Goal: Task Accomplishment & Management: Use online tool/utility

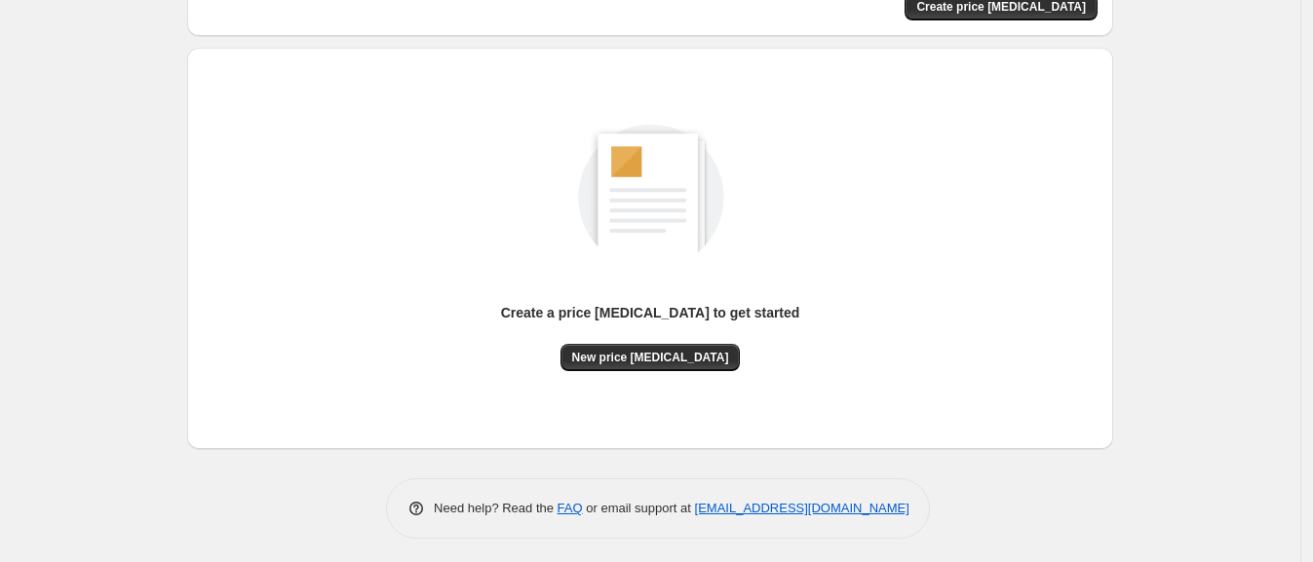
scroll to position [168, 0]
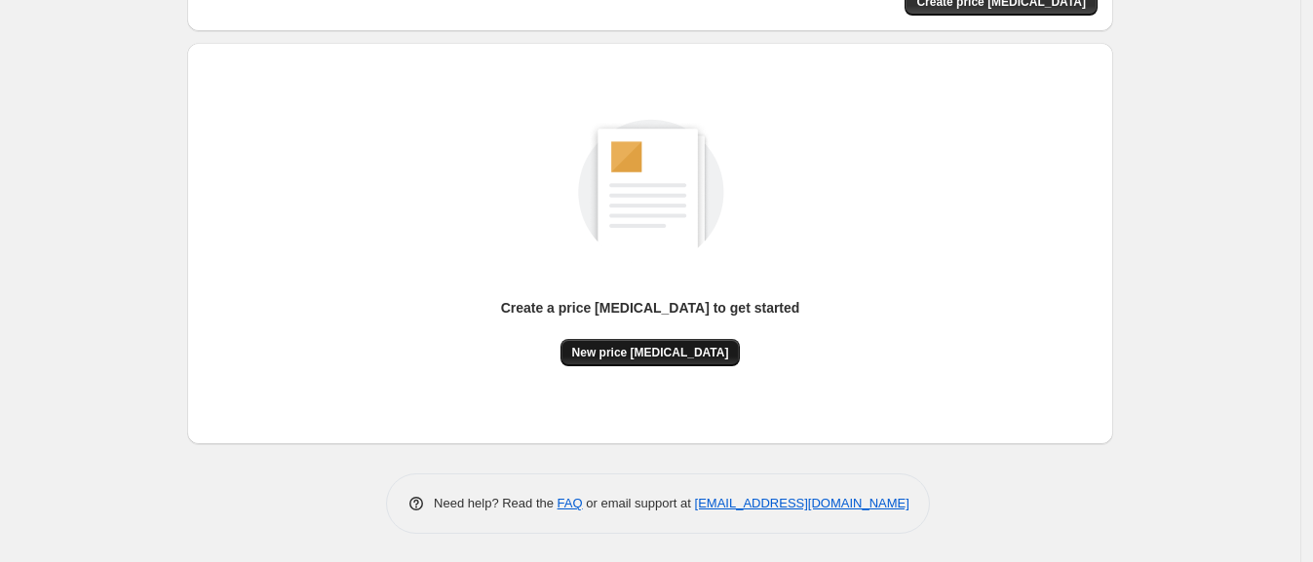
click at [708, 361] on button "New price [MEDICAL_DATA]" at bounding box center [650, 352] width 180 height 27
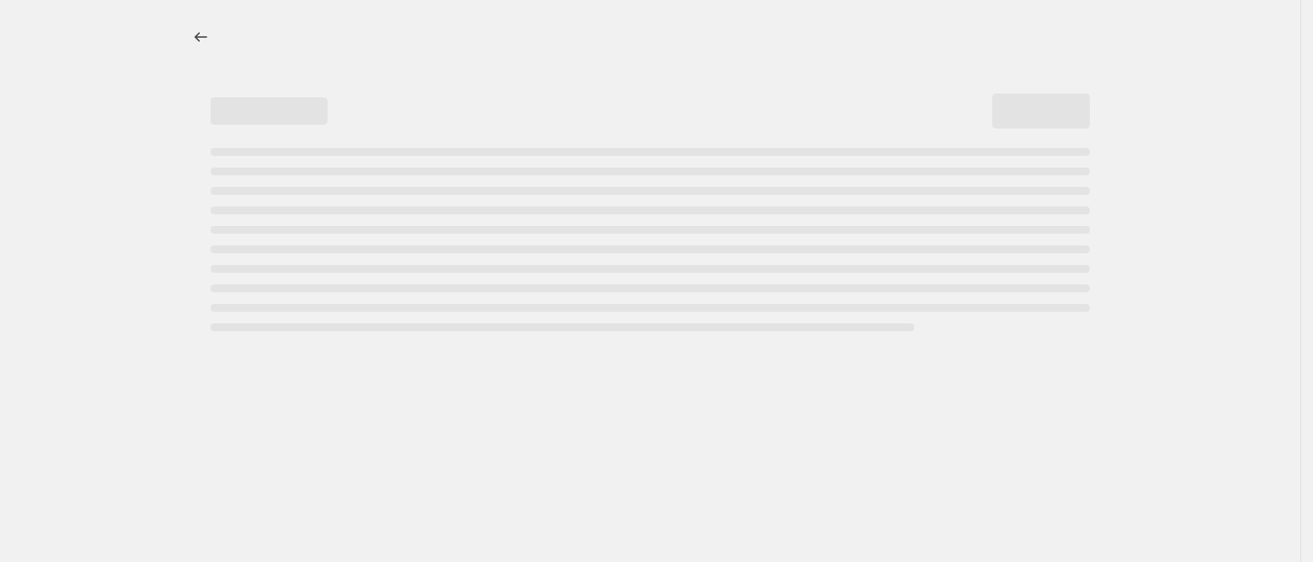
select select "percentage"
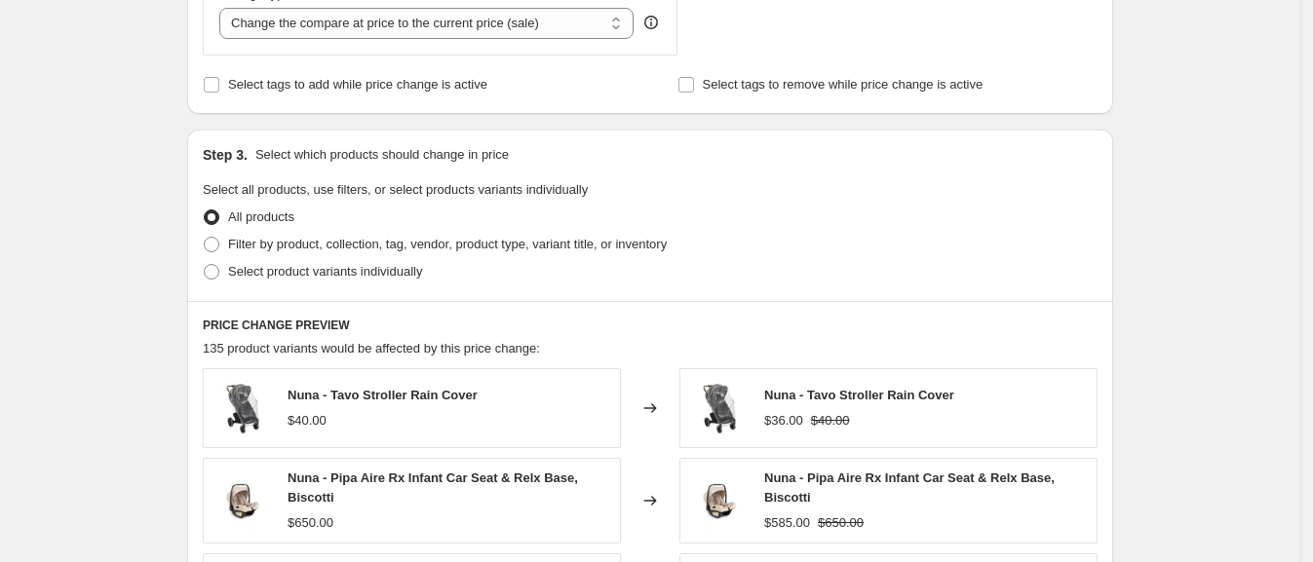
scroll to position [293, 0]
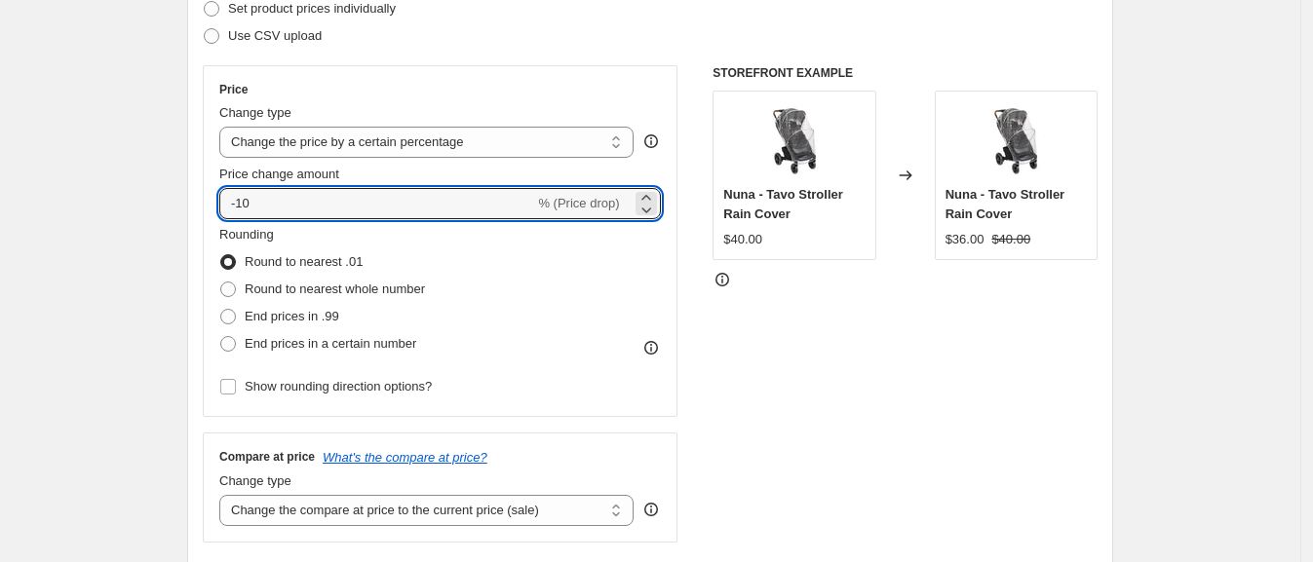
drag, startPoint x: 244, startPoint y: 193, endPoint x: 274, endPoint y: 184, distance: 31.5
click at [274, 184] on div "Price change amount -10 % (Price drop)" at bounding box center [440, 192] width 442 height 55
type input "-25"
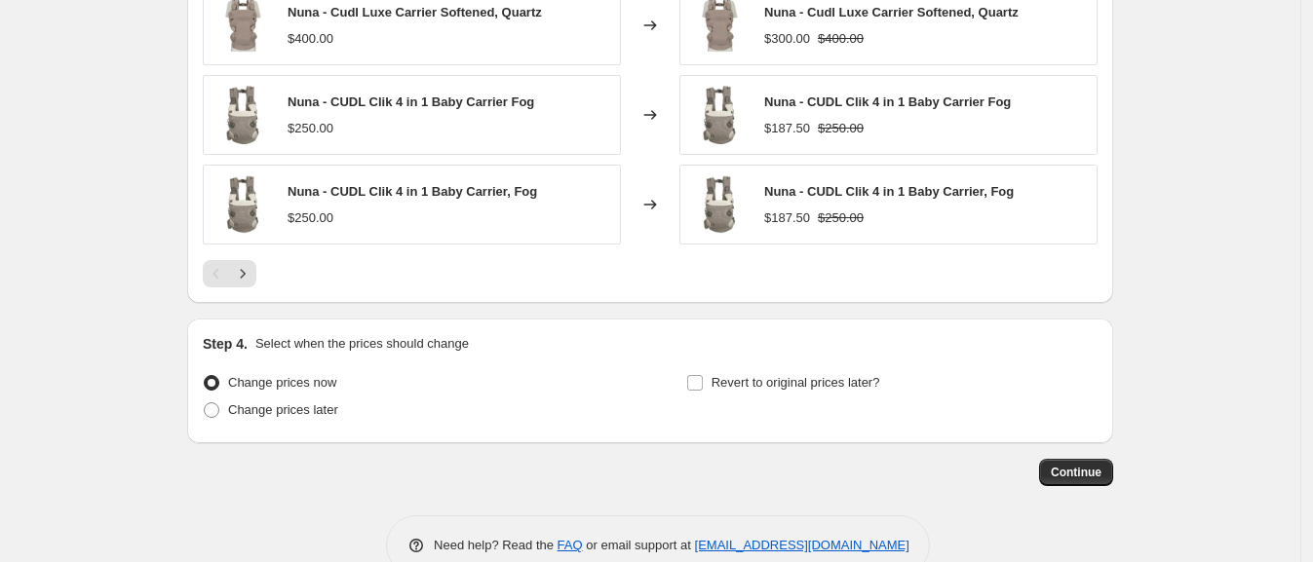
scroll to position [1390, 0]
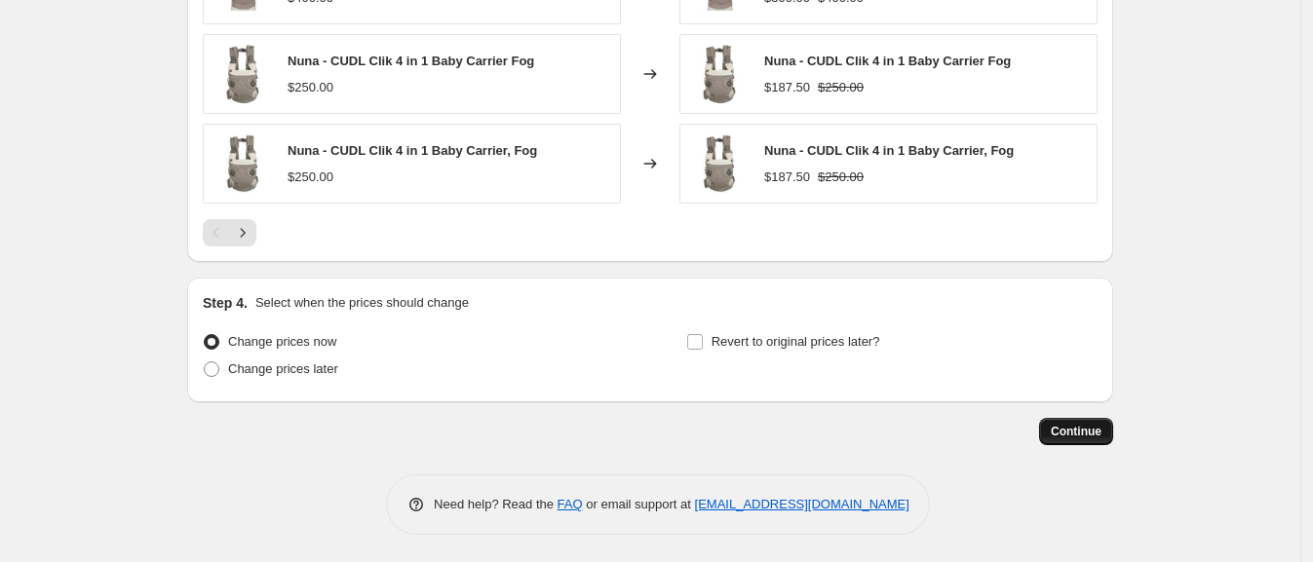
click at [1072, 429] on span "Continue" at bounding box center [1076, 432] width 51 height 16
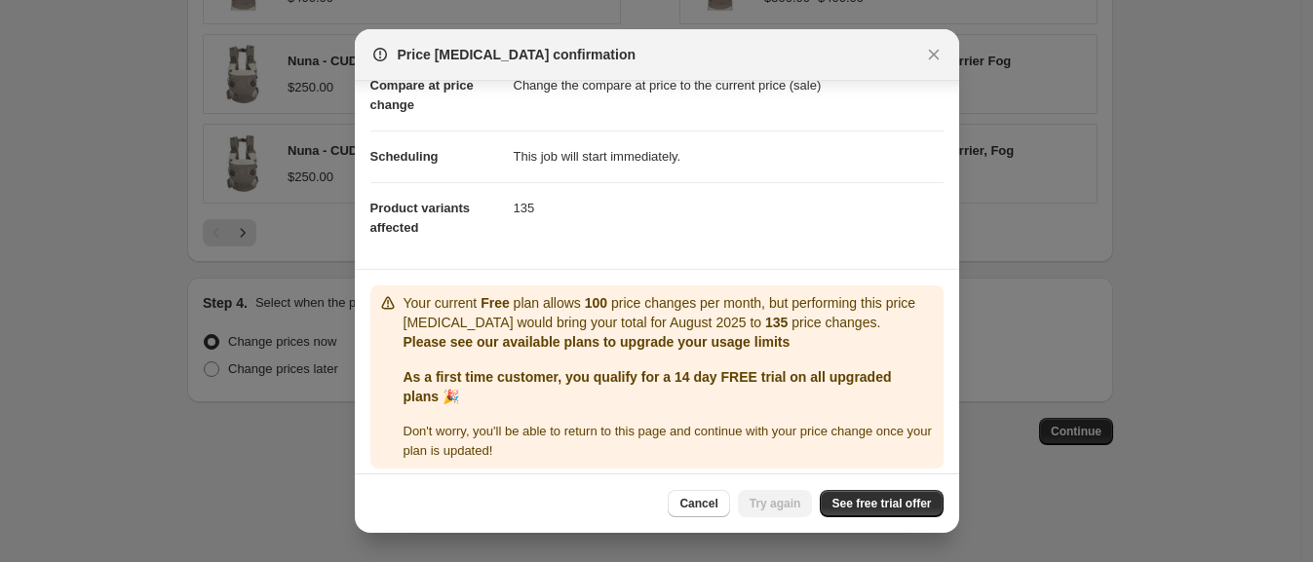
scroll to position [116, 0]
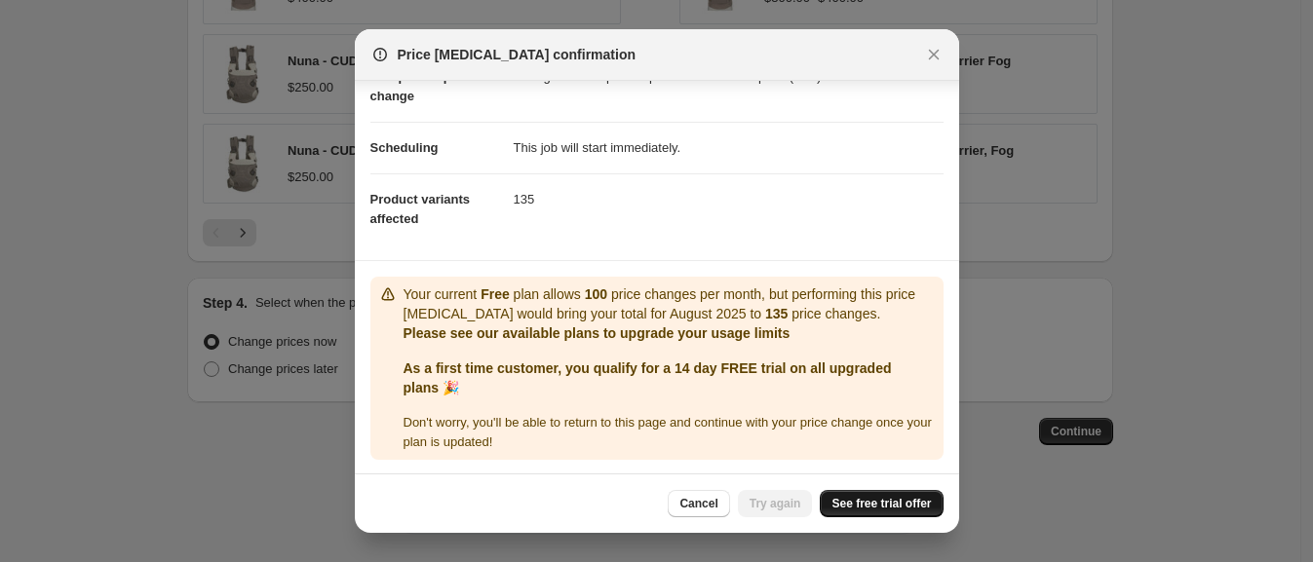
click at [843, 502] on span "See free trial offer" at bounding box center [880, 504] width 99 height 16
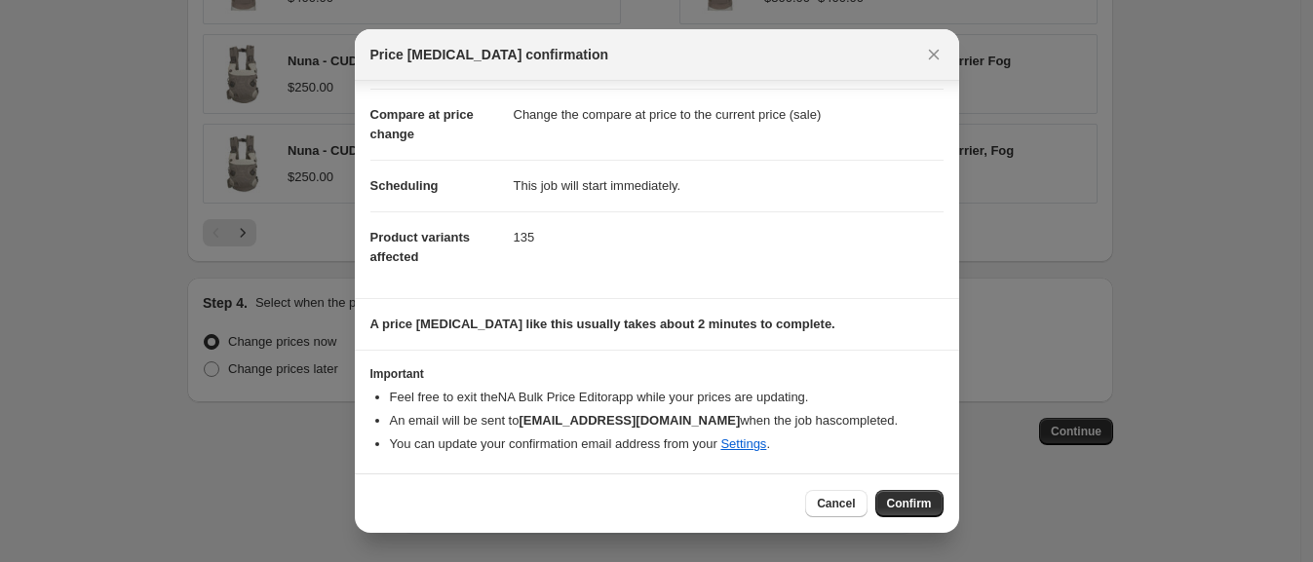
scroll to position [77, 0]
click at [903, 497] on span "Confirm" at bounding box center [909, 504] width 45 height 16
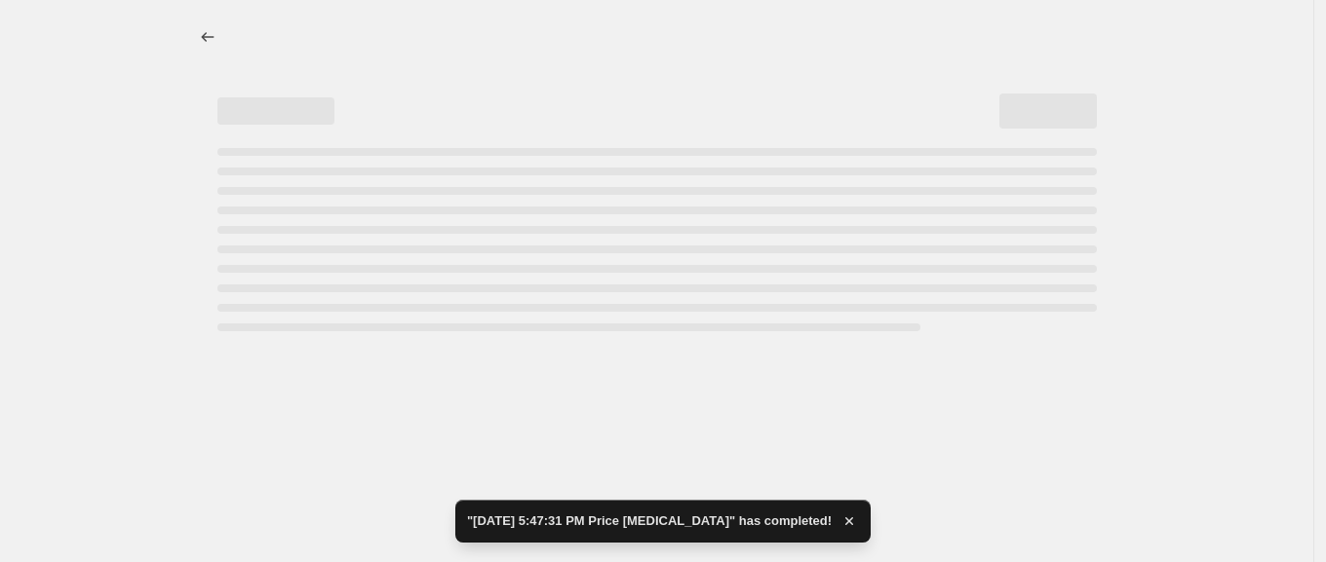
select select "percentage"
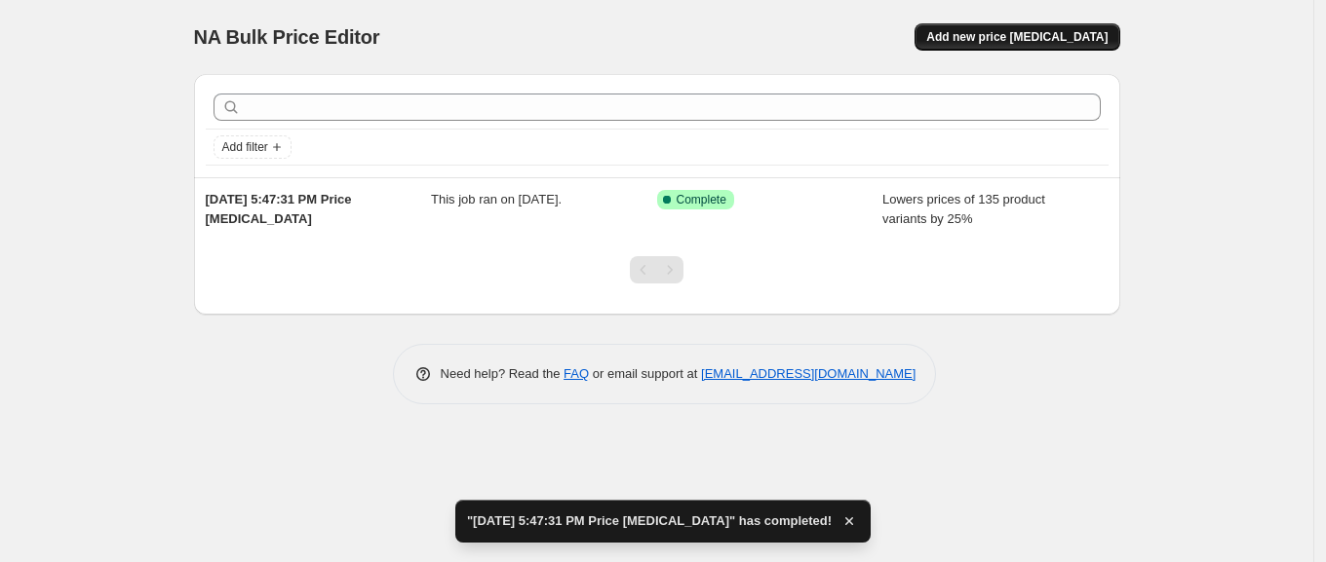
click at [1050, 34] on span "Add new price change job" at bounding box center [1016, 37] width 181 height 16
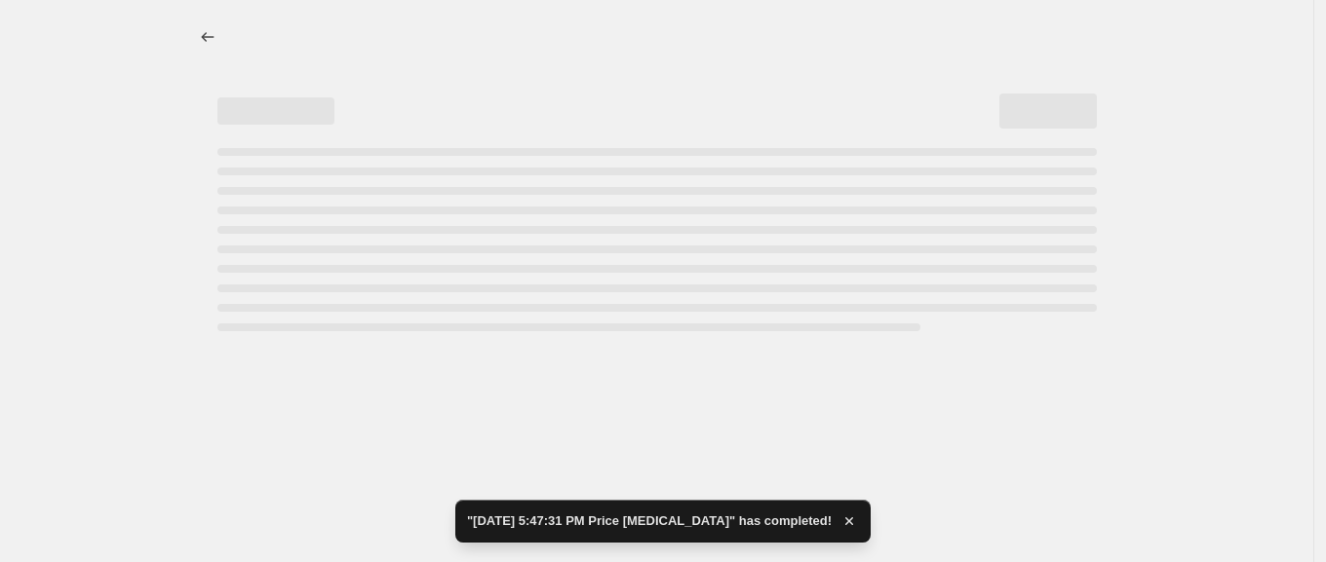
select select "percentage"
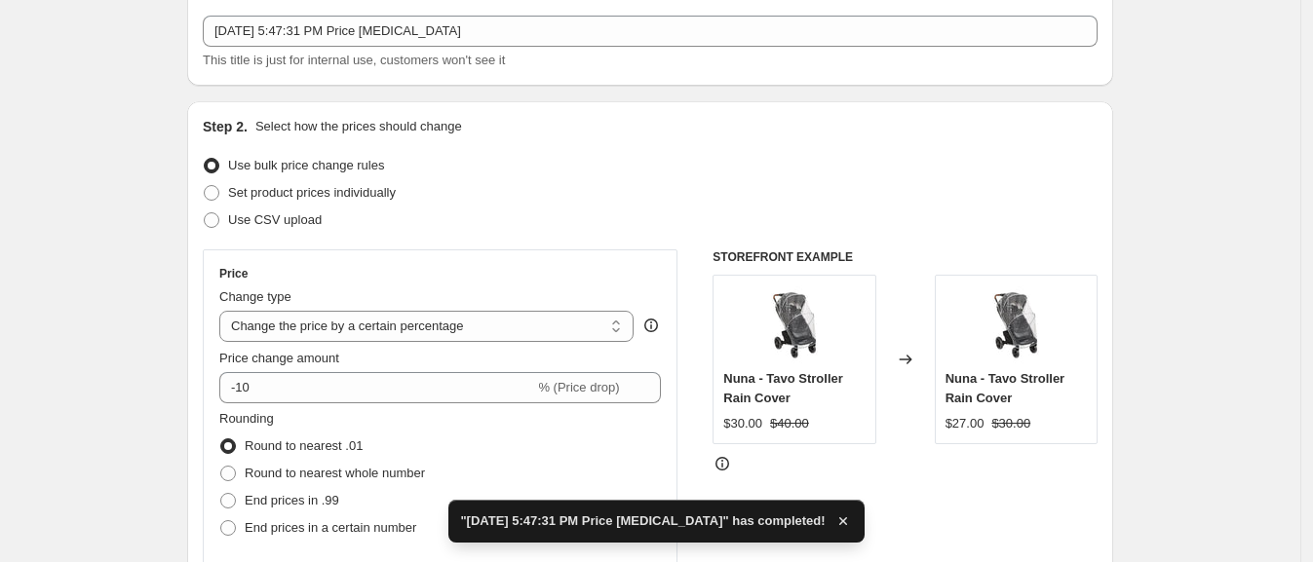
scroll to position [121, 0]
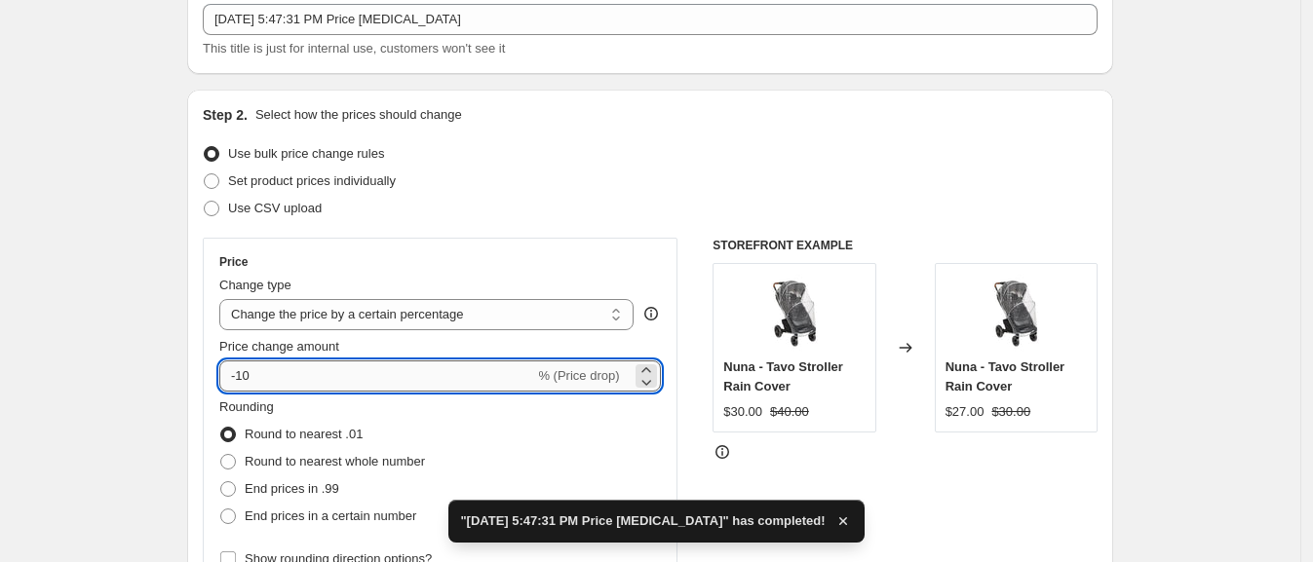
drag, startPoint x: 245, startPoint y: 380, endPoint x: 281, endPoint y: 369, distance: 37.6
click at [281, 369] on input "-10" at bounding box center [376, 376] width 315 height 31
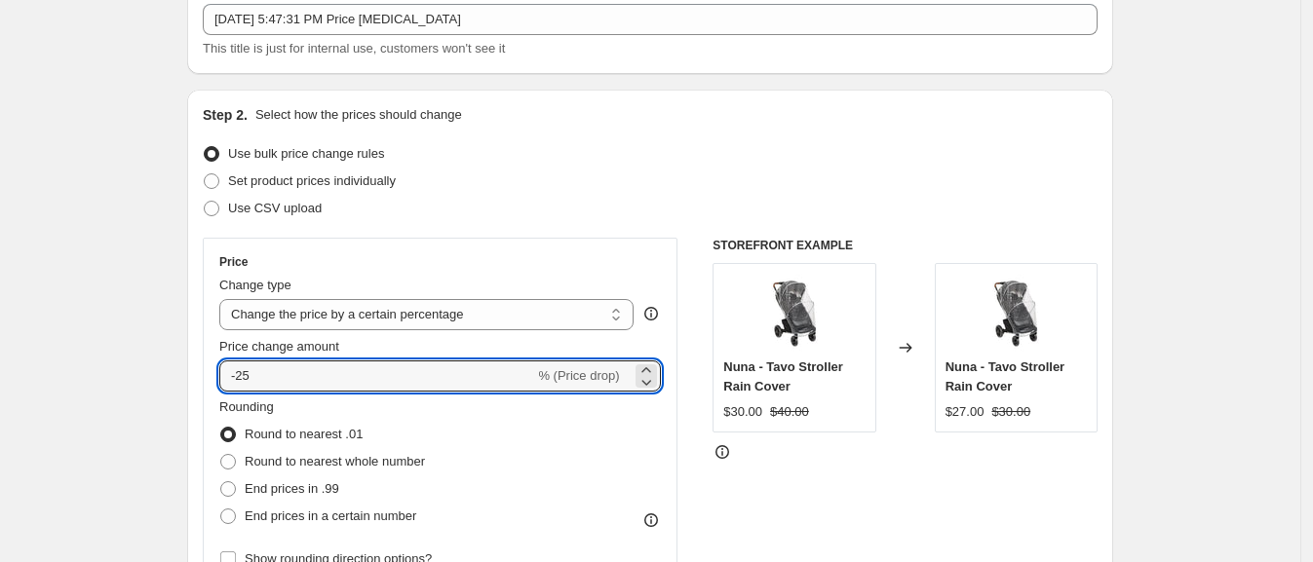
type input "-25"
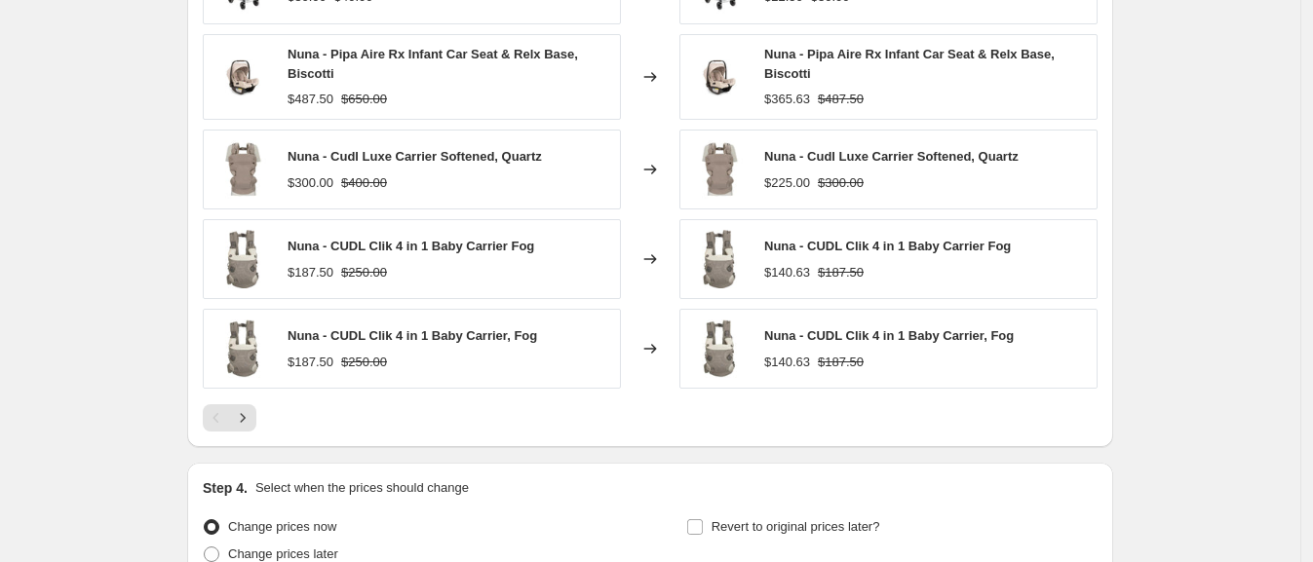
scroll to position [1390, 0]
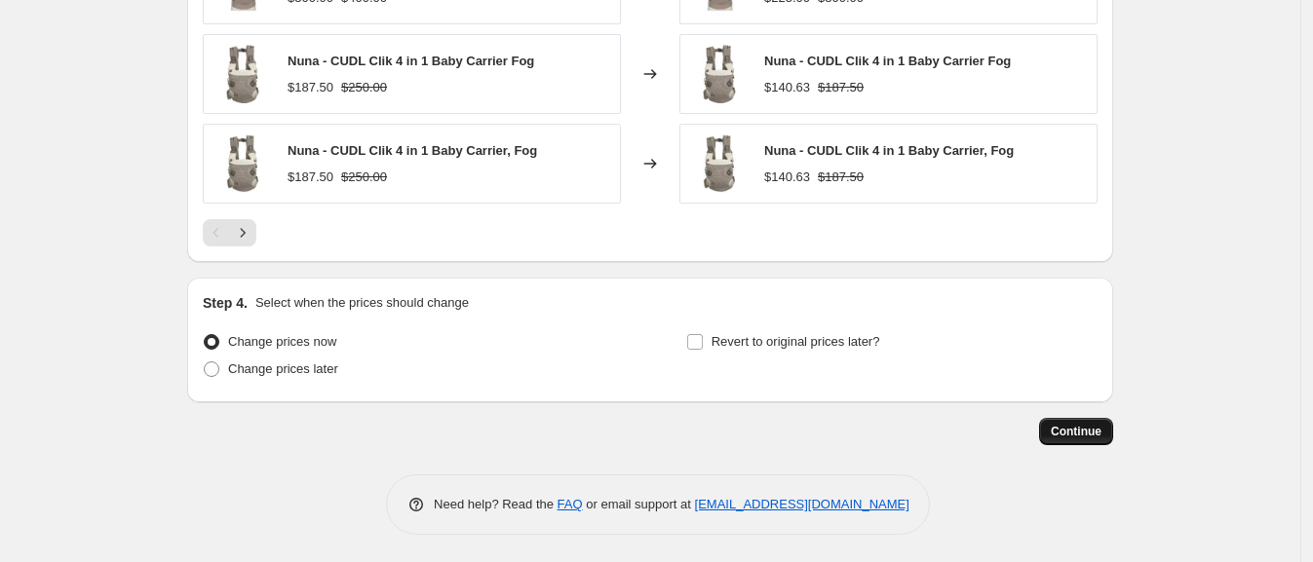
click at [1101, 429] on span "Continue" at bounding box center [1076, 432] width 51 height 16
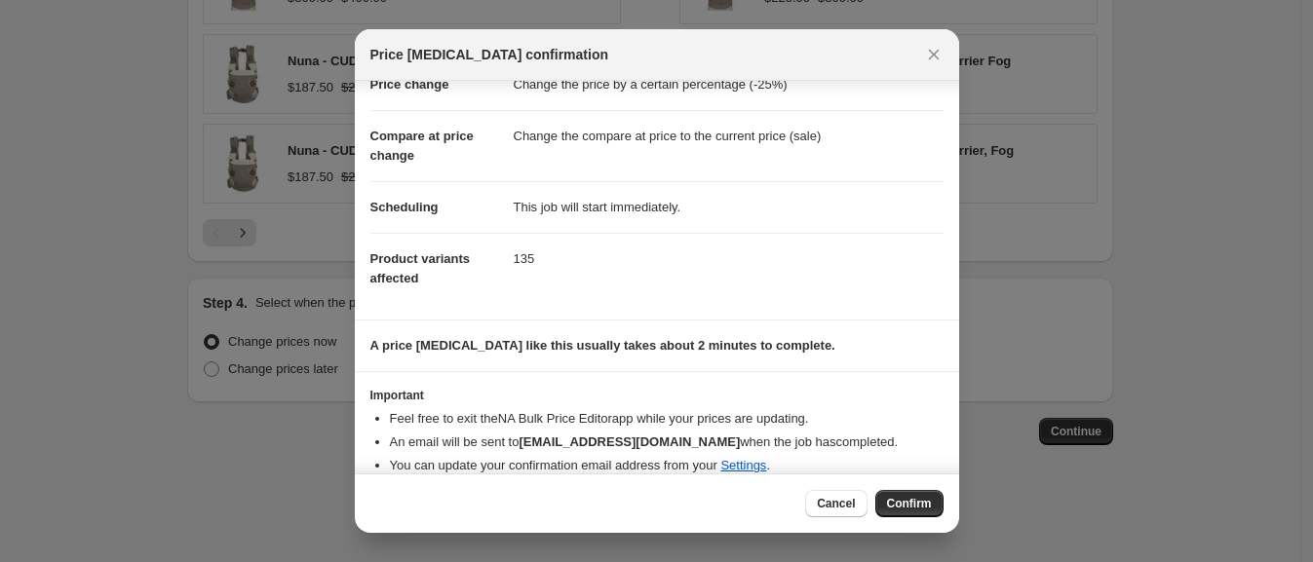
scroll to position [77, 0]
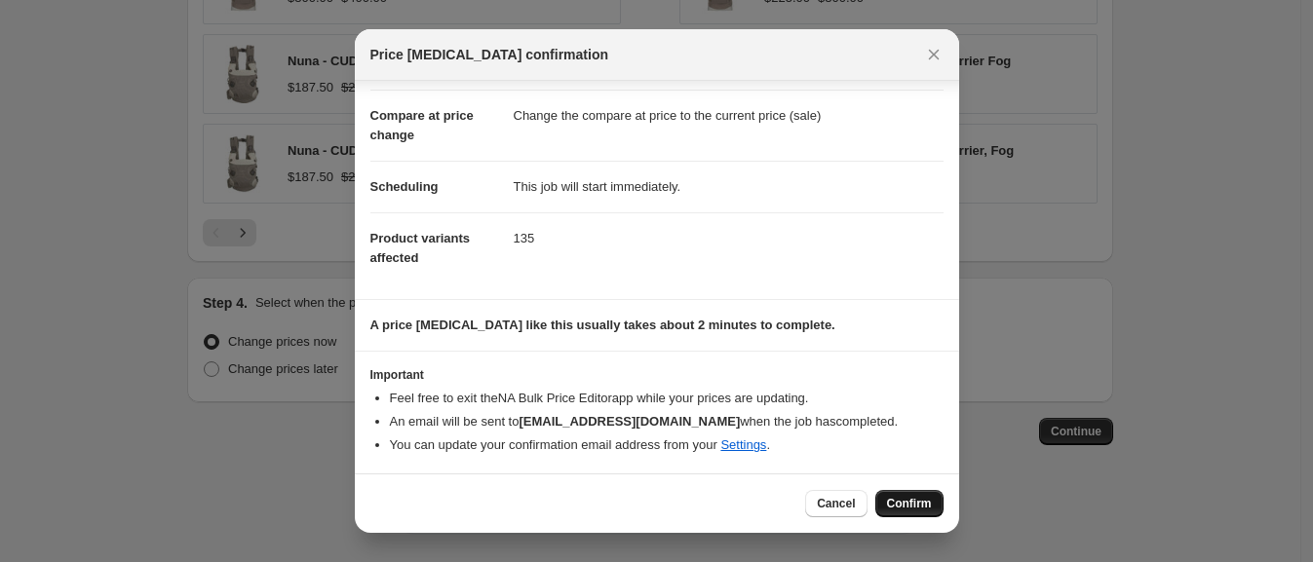
click at [935, 503] on button "Confirm" at bounding box center [909, 503] width 68 height 27
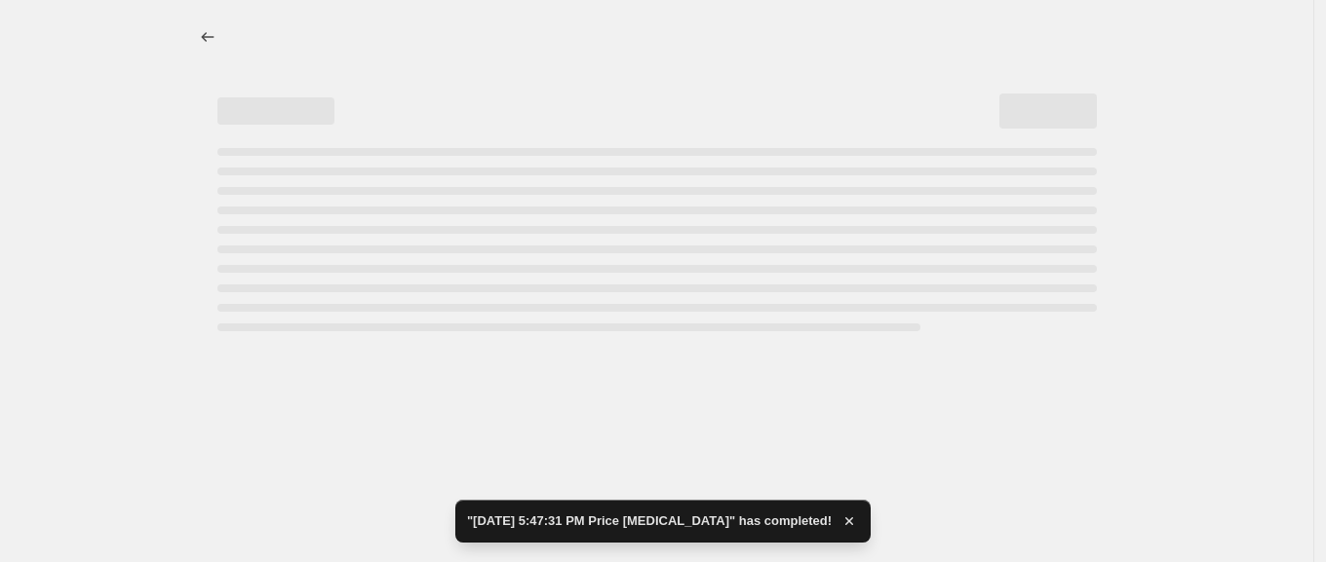
select select "percentage"
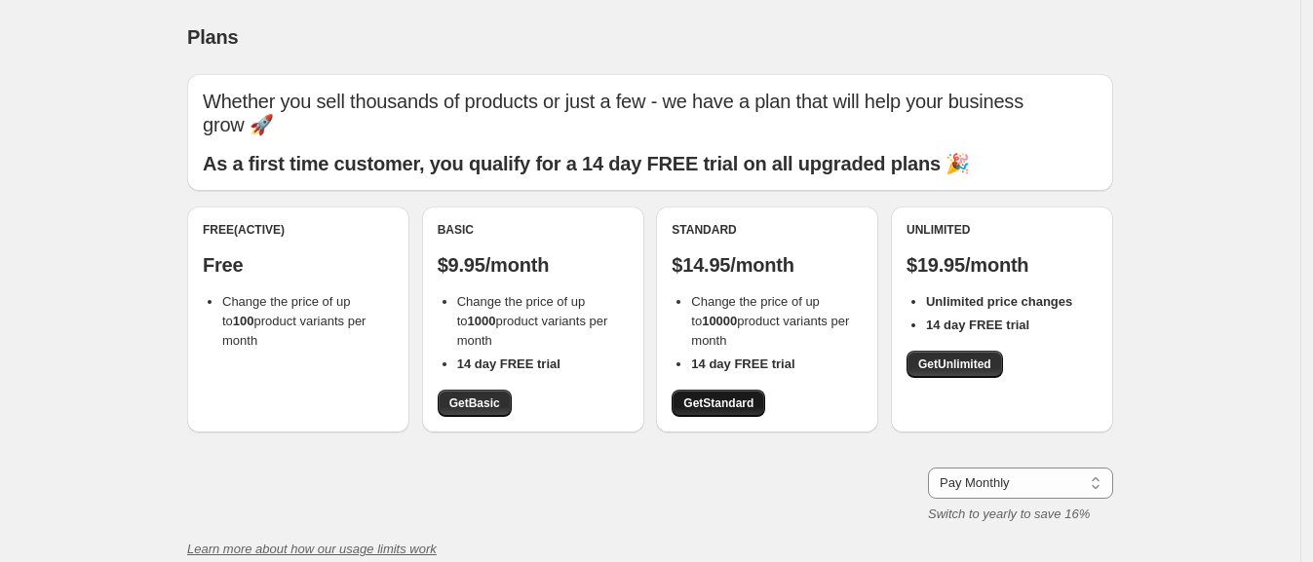
click at [740, 407] on span "Get Standard" at bounding box center [718, 404] width 70 height 16
